Goal: Transaction & Acquisition: Purchase product/service

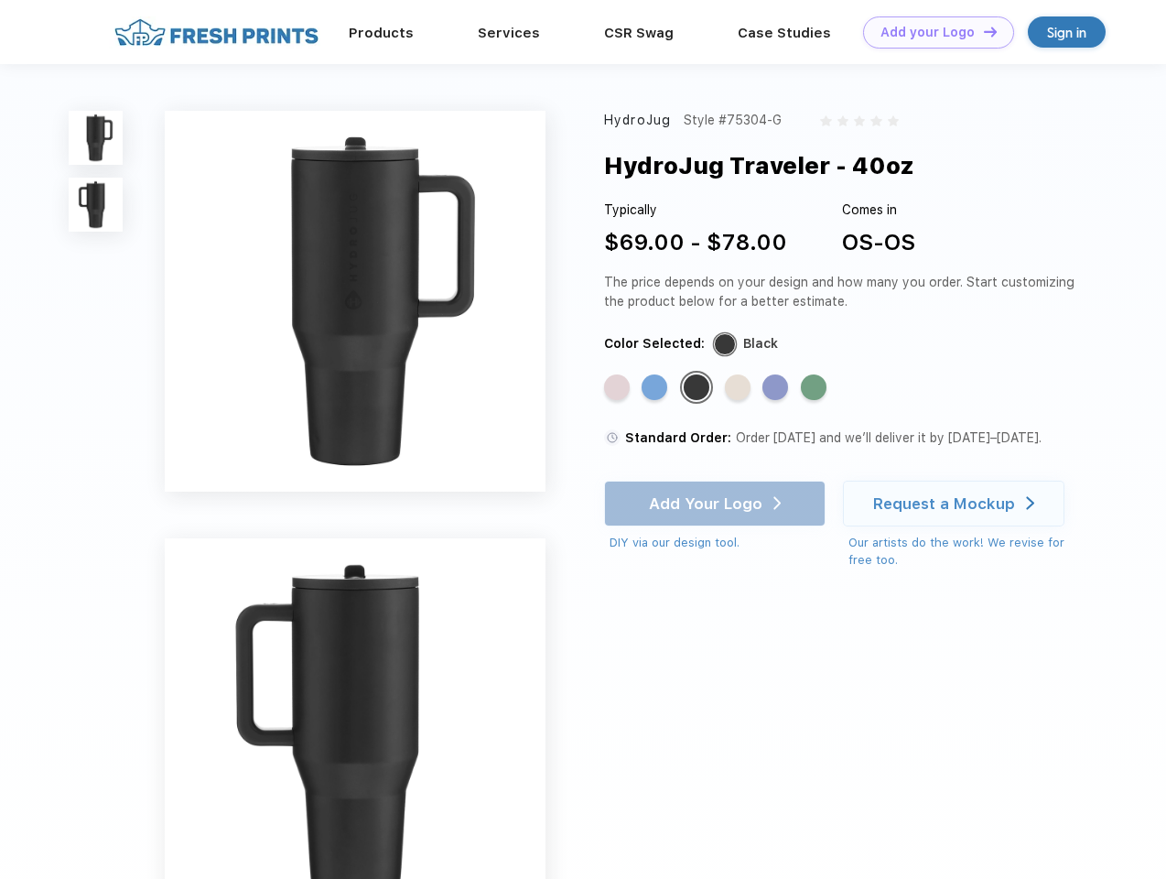
click at [932, 32] on link "Add your Logo Design Tool" at bounding box center [938, 32] width 151 height 32
click at [0, 0] on div "Design Tool" at bounding box center [0, 0] width 0 height 0
click at [982, 31] on link "Add your Logo Design Tool" at bounding box center [938, 32] width 151 height 32
click at [96, 137] on img at bounding box center [96, 138] width 54 height 54
click at [96, 205] on img at bounding box center [96, 205] width 54 height 54
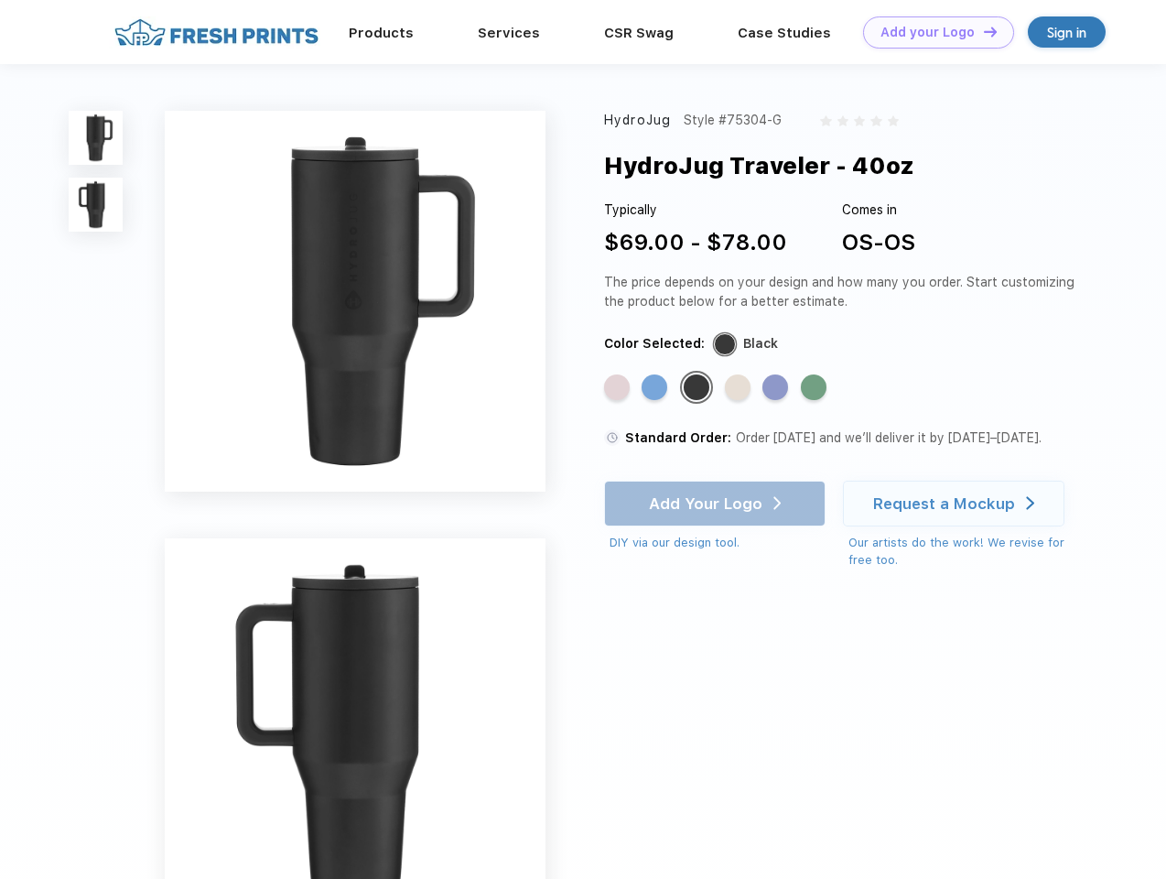
click at [619, 388] on div "Standard Color" at bounding box center [617, 387] width 26 height 26
click at [656, 388] on div "Standard Color" at bounding box center [655, 387] width 26 height 26
click at [698, 388] on div "Standard Color" at bounding box center [697, 387] width 26 height 26
click at [740, 388] on div "Standard Color" at bounding box center [738, 387] width 26 height 26
click at [777, 388] on div "Standard Color" at bounding box center [775, 387] width 26 height 26
